Goal: Task Accomplishment & Management: Use online tool/utility

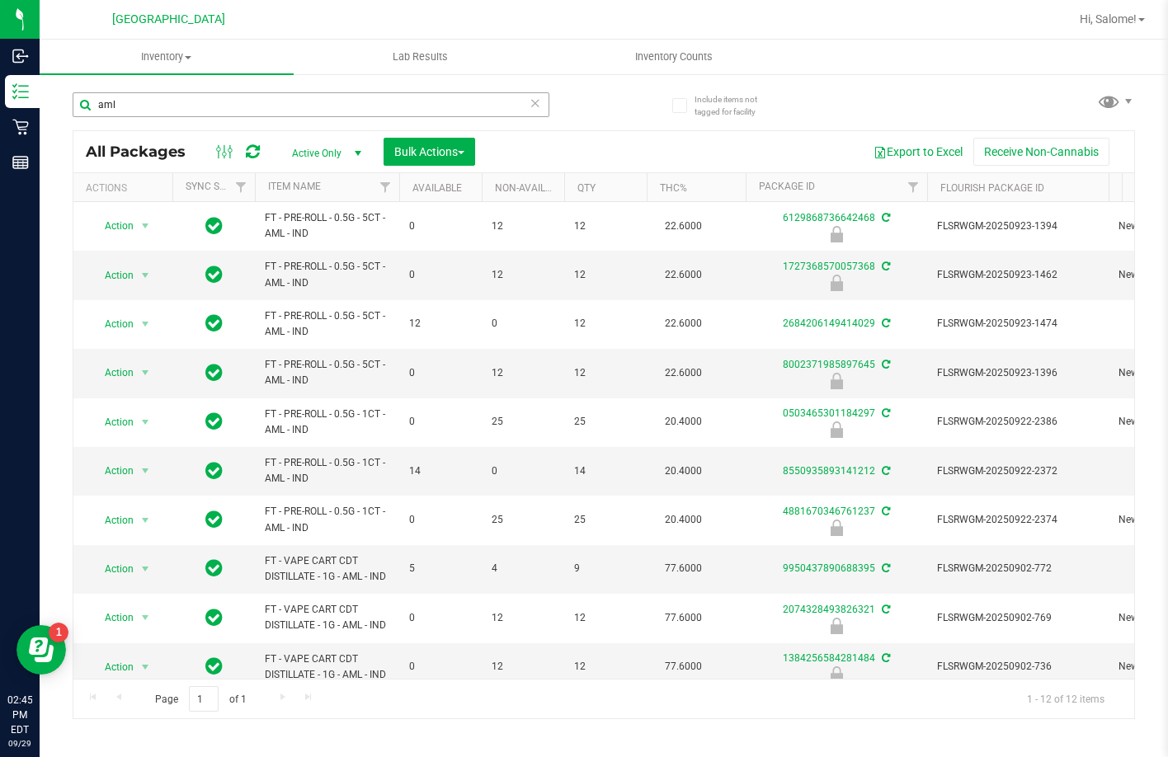
click at [252, 111] on input "aml" at bounding box center [311, 104] width 477 height 25
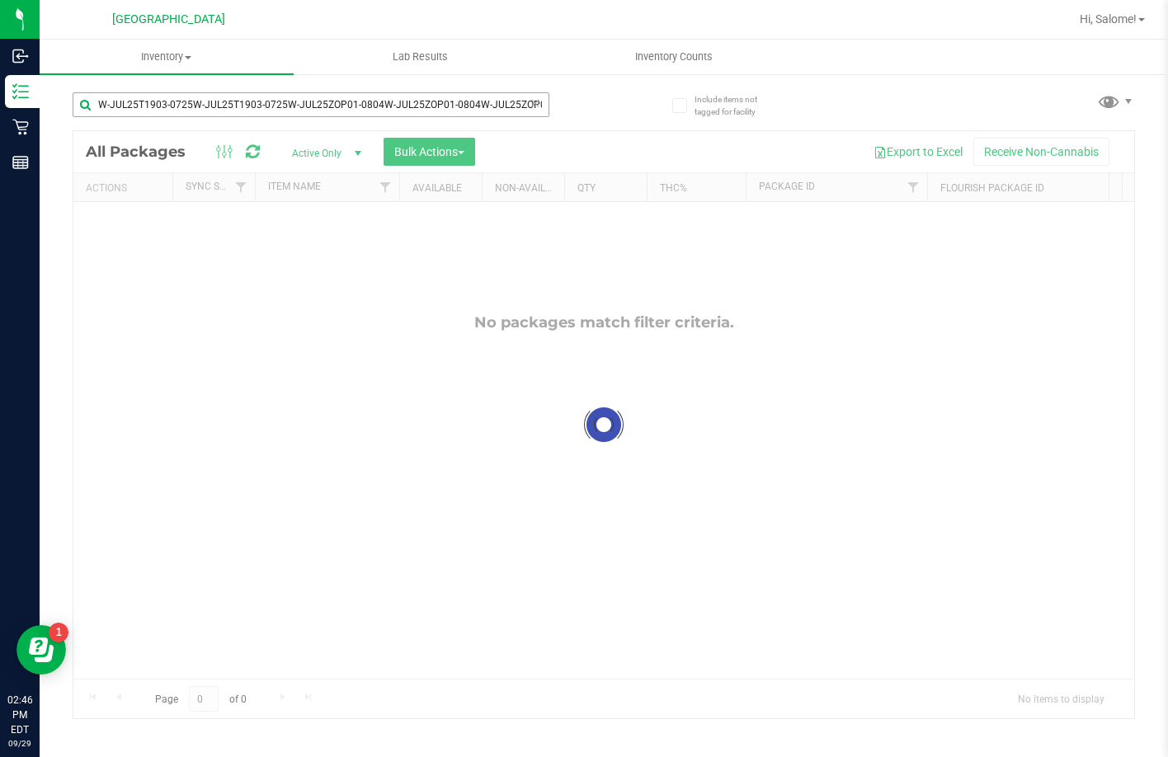
scroll to position [0, 25]
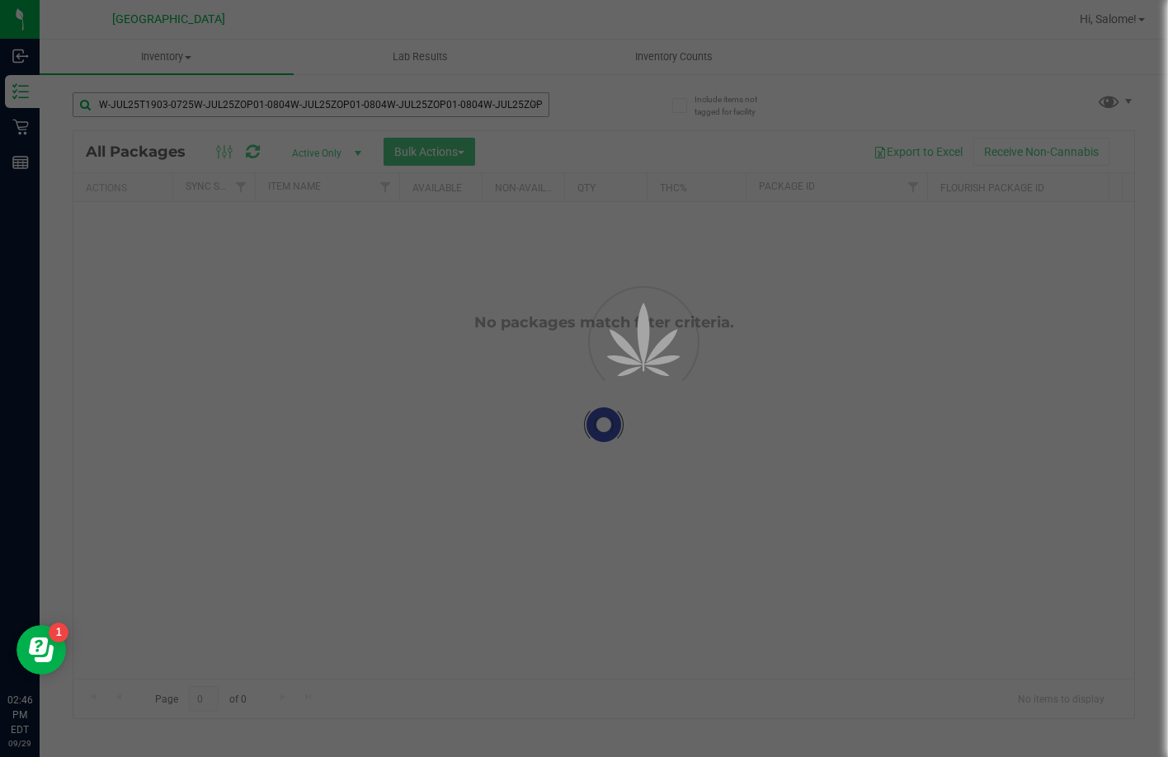
scroll to position [0, 120]
type input "W-JUL25T1903-0725W-JUL25T1903-0725W-JUL25ZOP01-0804W-JUL25ZOP01-0804W-JUL25ZOP0…"
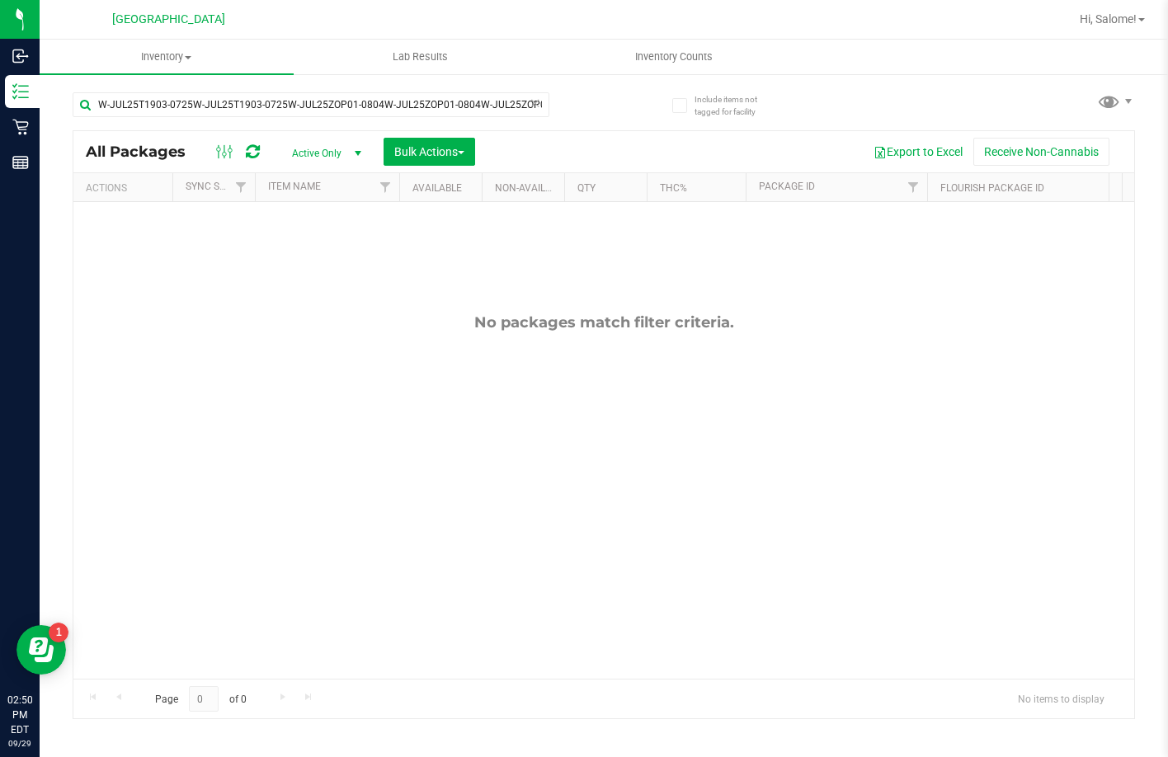
click at [319, 118] on div "W-JUL25T1903-0725W-JUL25T1903-0725W-JUL25ZOP01-0804W-JUL25ZOP01-0804W-JUL25ZOP0…" at bounding box center [311, 111] width 477 height 38
click at [324, 109] on input "W-JUL25T1903-0725W-JUL25T1903-0725W-JUL25ZOP01-0804W-JUL25ZOP01-0804W-JUL25ZOP0…" at bounding box center [311, 104] width 477 height 25
click at [324, 109] on input "text" at bounding box center [311, 104] width 477 height 25
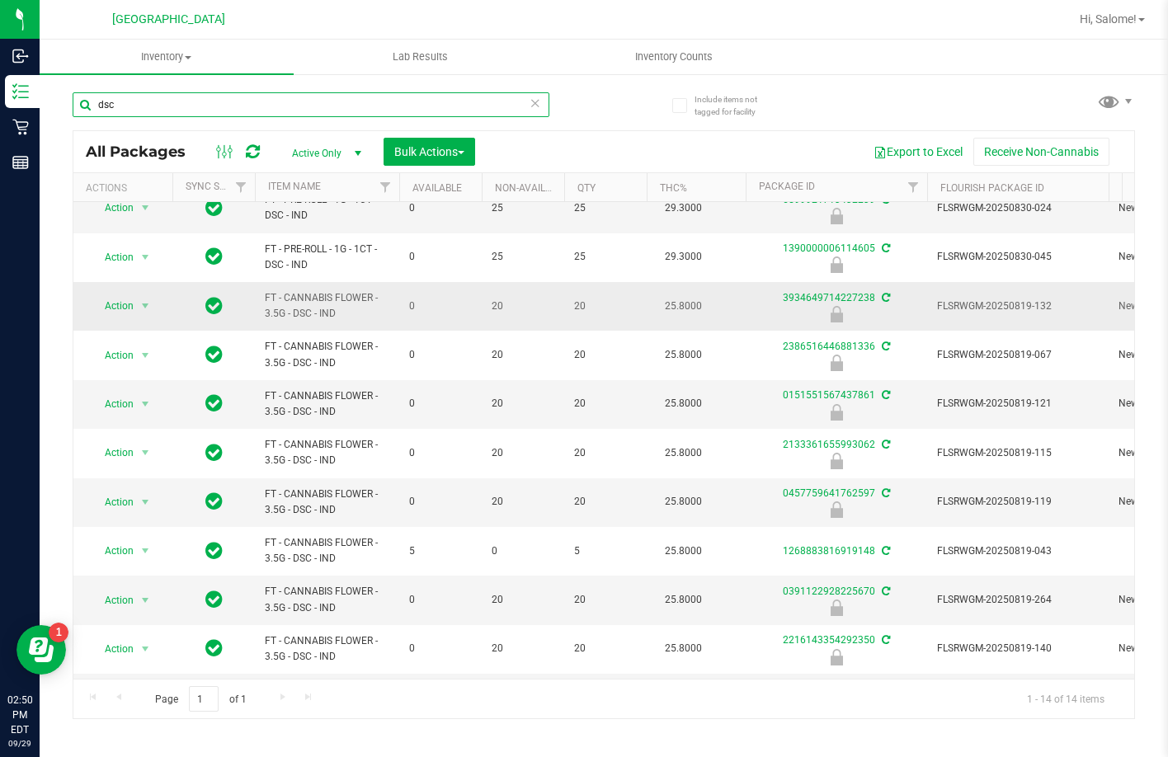
scroll to position [221, 0]
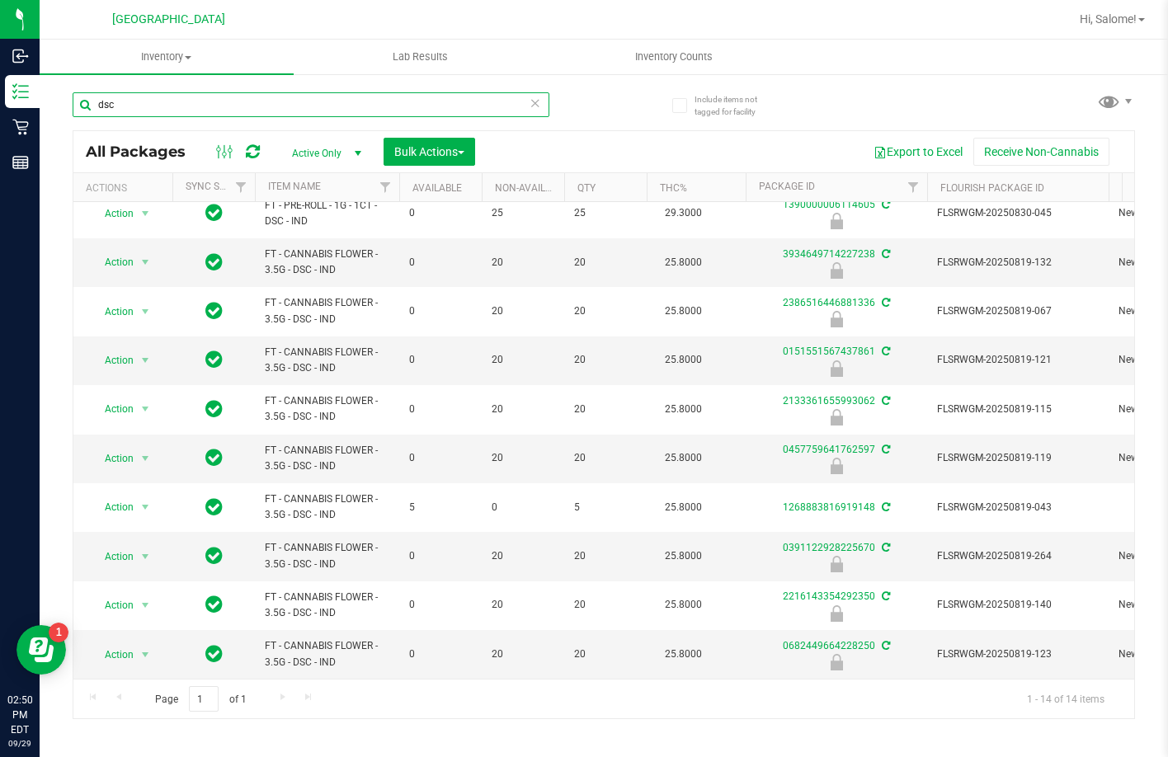
type input "dsc"
click at [271, 104] on input "dsc" at bounding box center [311, 104] width 477 height 25
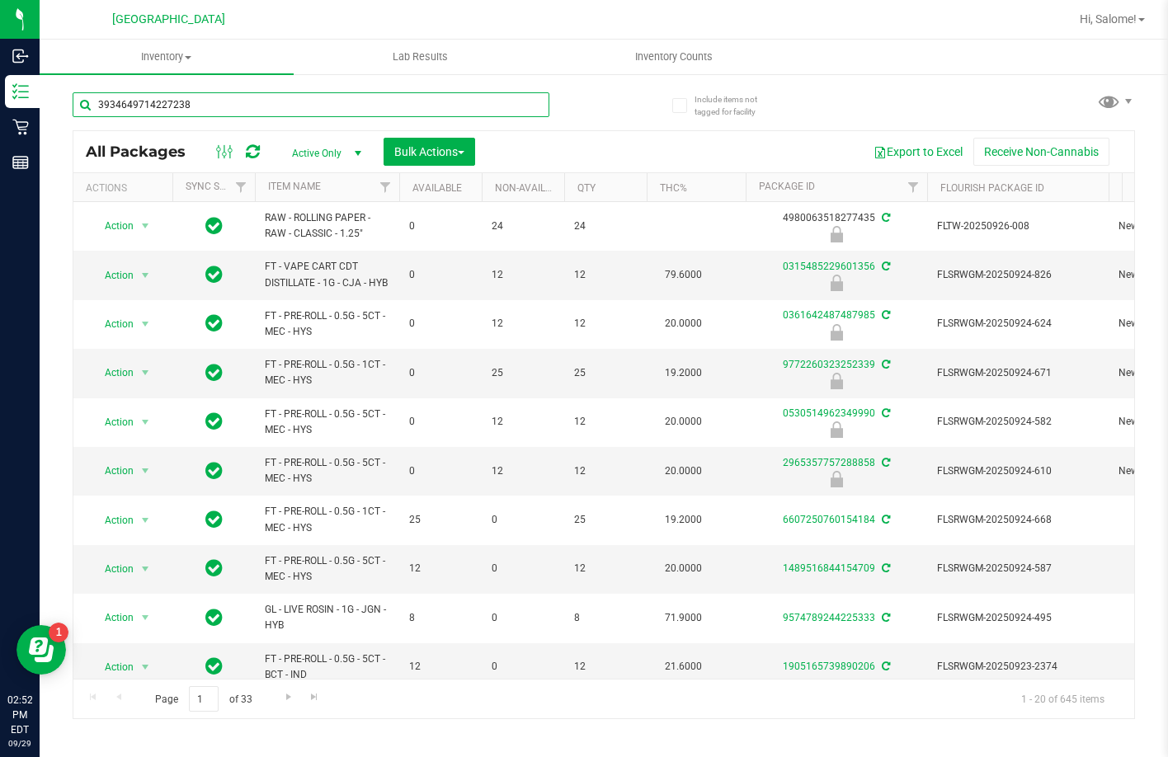
type input "3934649714227238"
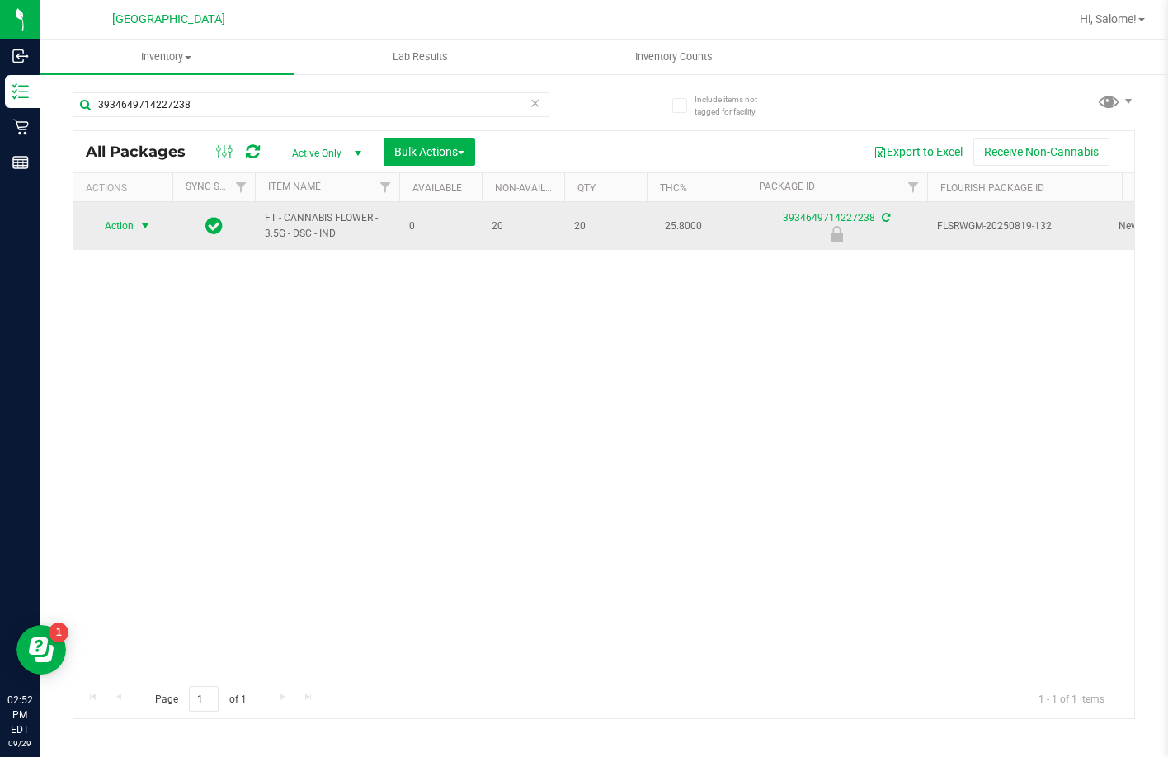
click at [146, 224] on span "select" at bounding box center [145, 225] width 13 height 13
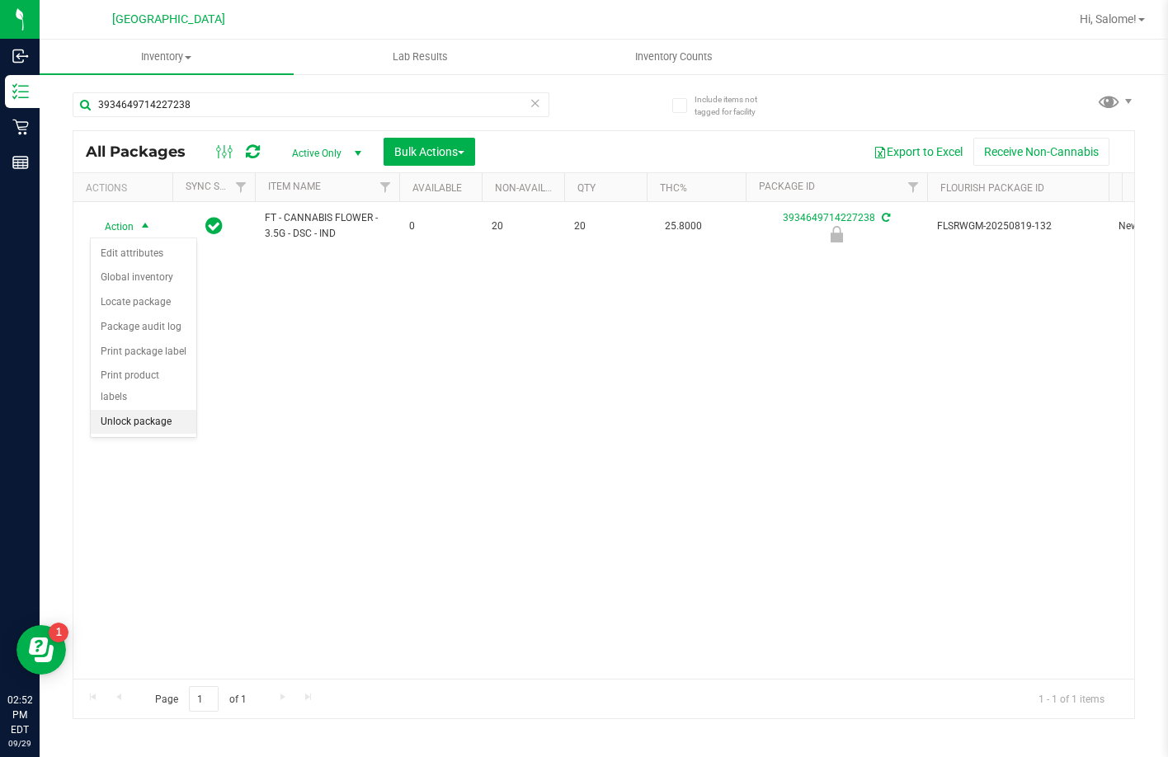
click at [154, 410] on li "Unlock package" at bounding box center [144, 422] width 106 height 25
